Goal: Task Accomplishment & Management: Manage account settings

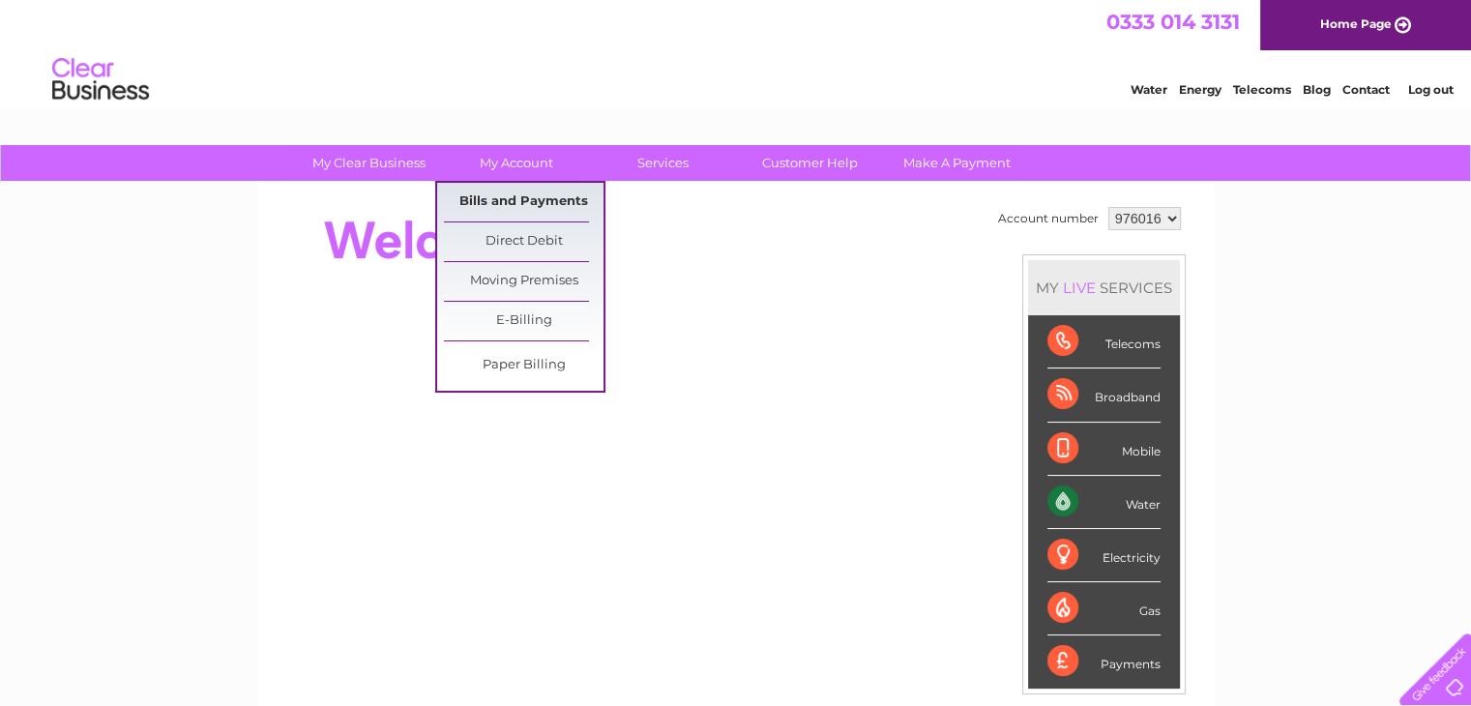
click at [517, 197] on link "Bills and Payments" at bounding box center [524, 202] width 160 height 39
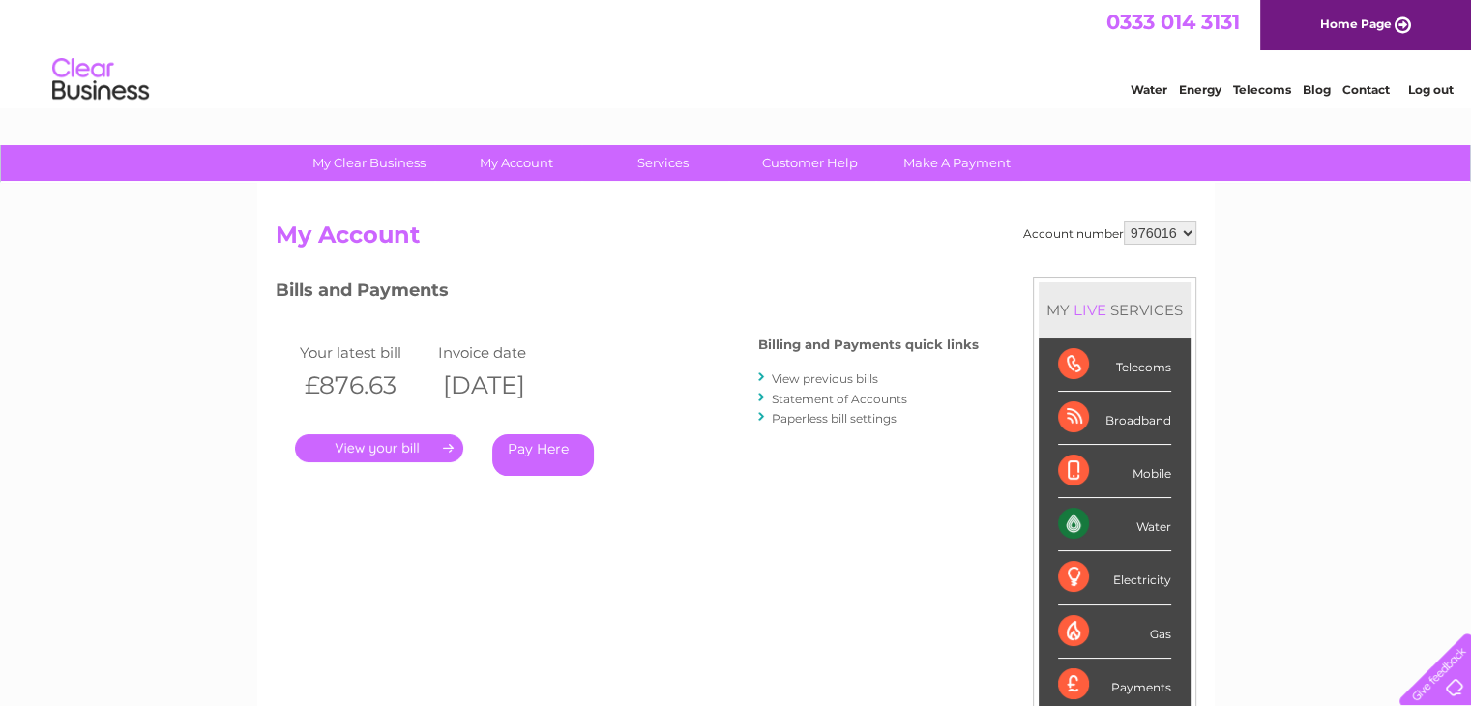
click at [410, 442] on link "." at bounding box center [379, 448] width 168 height 28
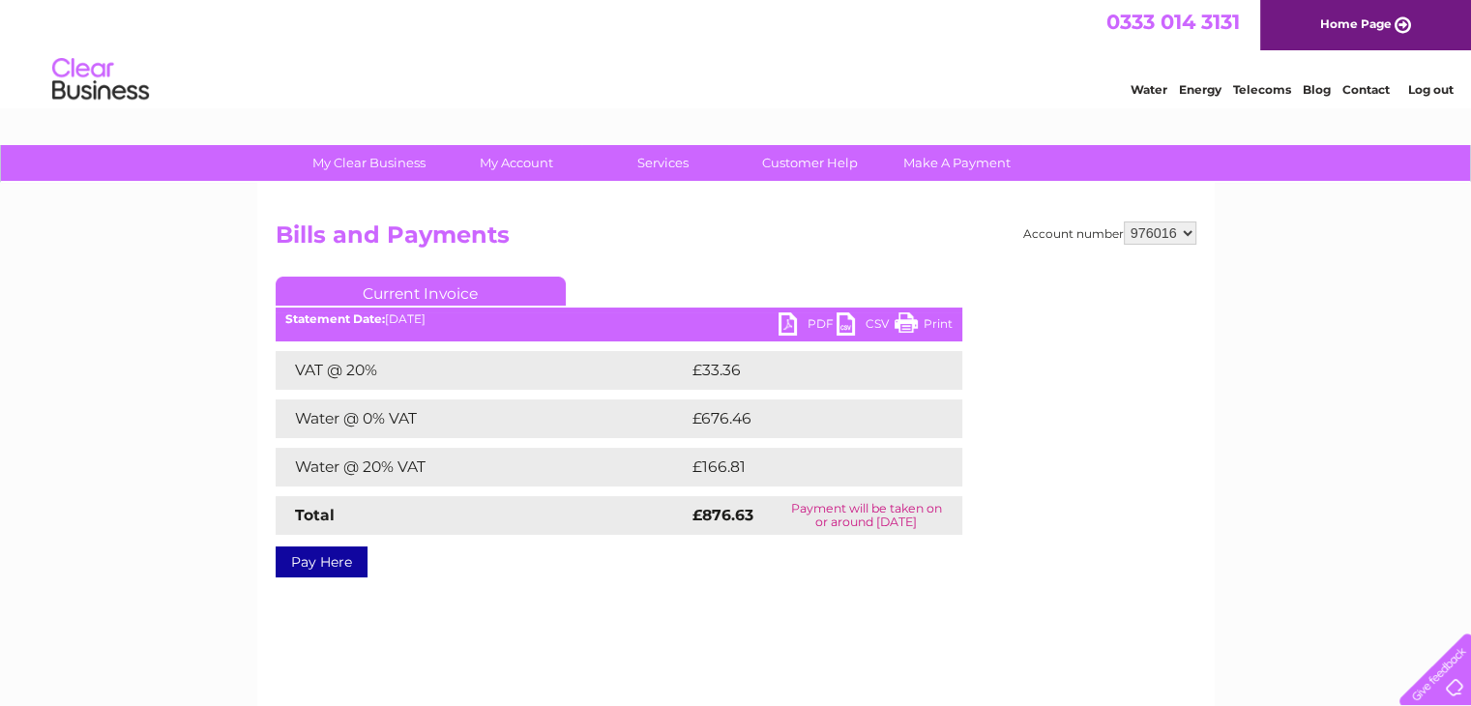
click at [809, 322] on link "PDF" at bounding box center [808, 326] width 58 height 28
drag, startPoint x: 227, startPoint y: 361, endPoint x: 237, endPoint y: 350, distance: 14.4
click at [227, 361] on div "My Clear Business Login Details My Details My Preferences Link Account My Accou…" at bounding box center [735, 600] width 1471 height 910
